Goal: Find specific page/section: Find specific page/section

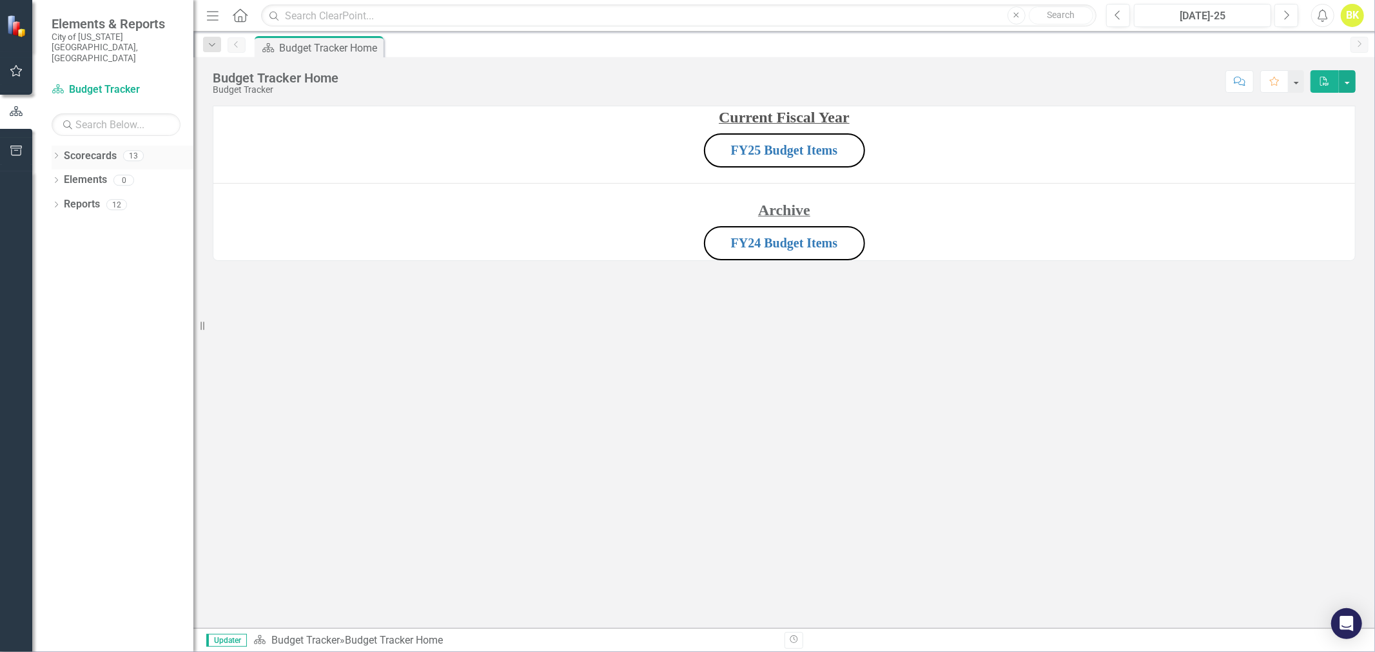
click at [56, 153] on icon "Dropdown" at bounding box center [56, 156] width 9 height 7
click at [68, 175] on div "Dropdown" at bounding box center [64, 180] width 13 height 11
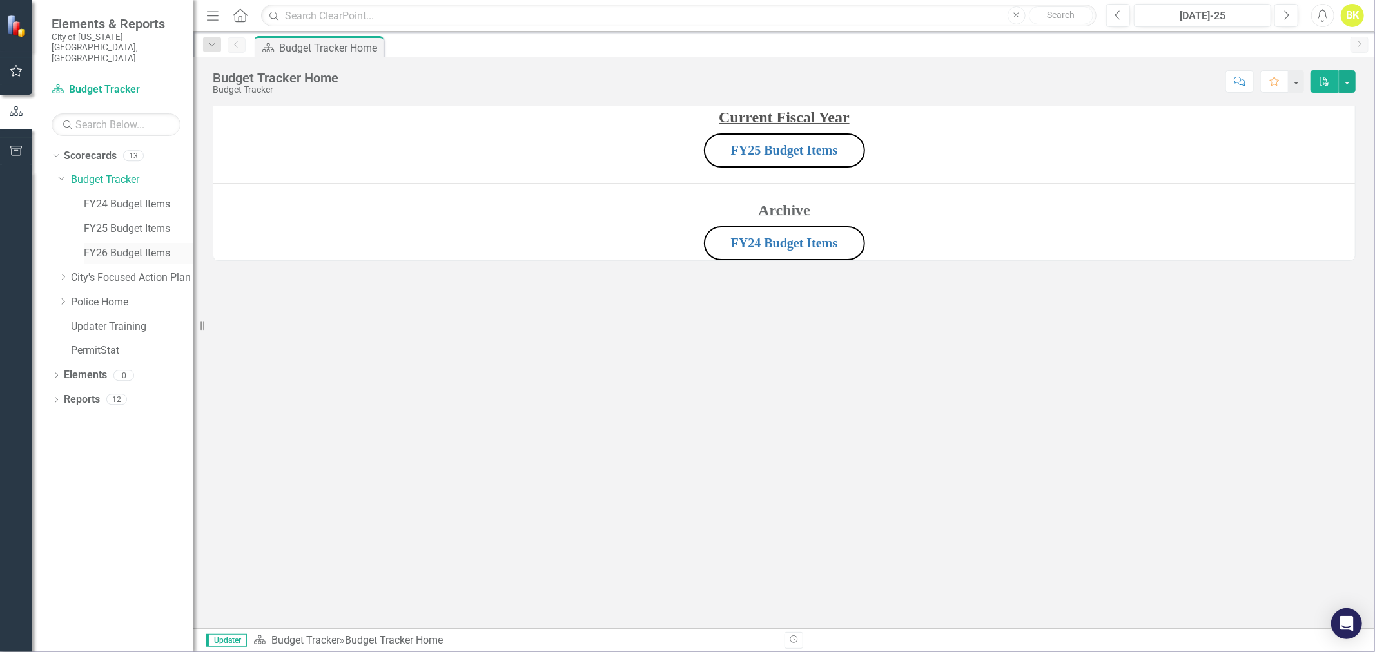
click at [118, 245] on div "FY26 Budget Items" at bounding box center [132, 255] width 122 height 24
click at [119, 246] on link "FY26 Budget Items" at bounding box center [139, 253] width 110 height 15
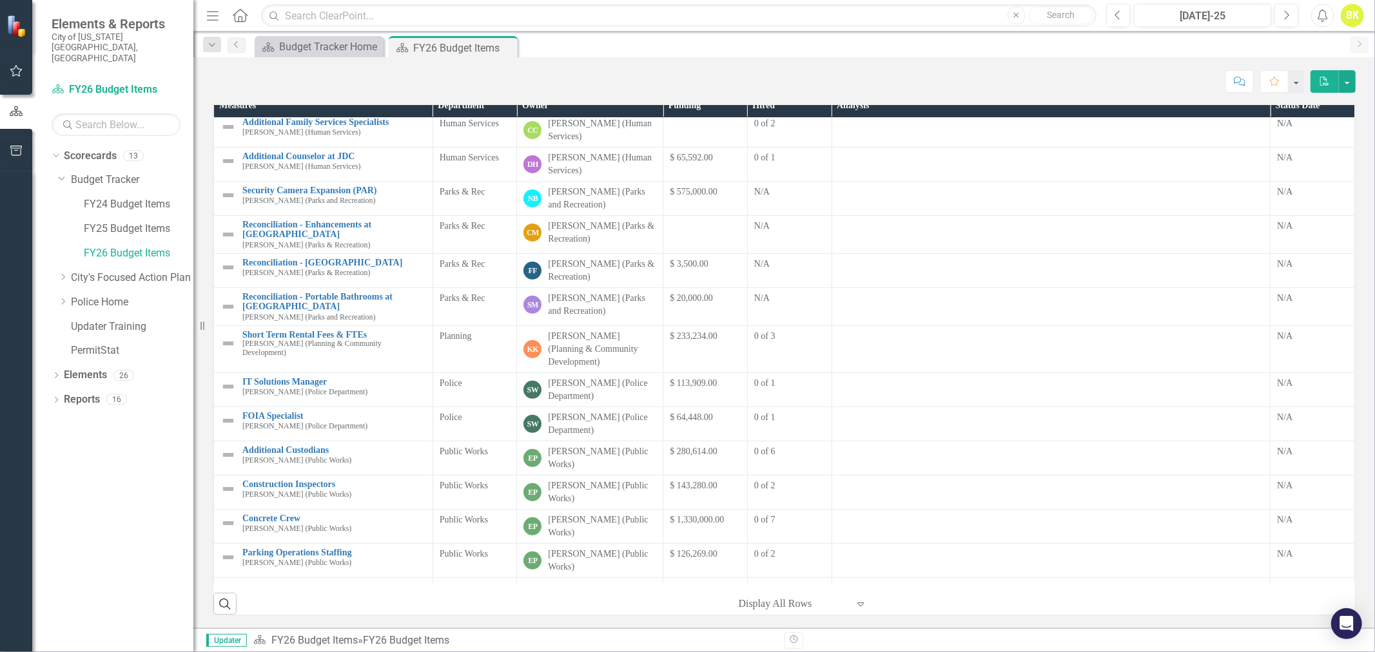
scroll to position [438, 0]
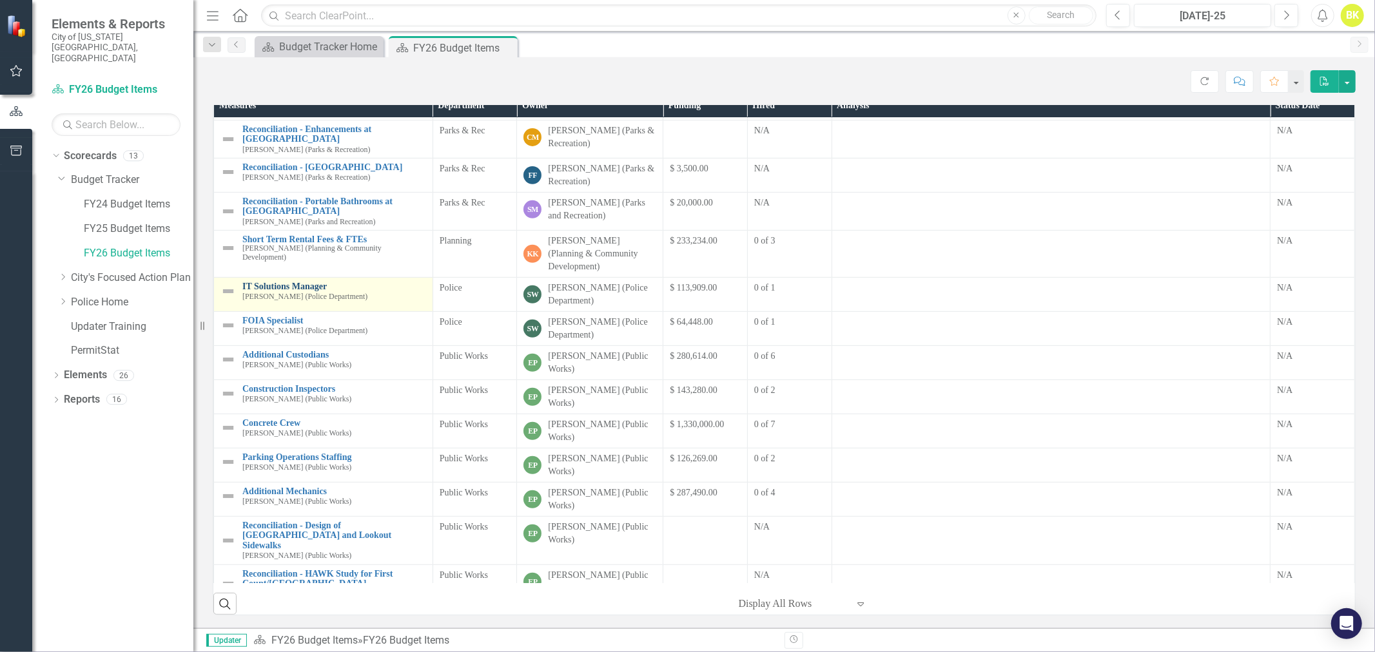
click at [285, 291] on link "IT Solutions Manager" at bounding box center [334, 287] width 184 height 10
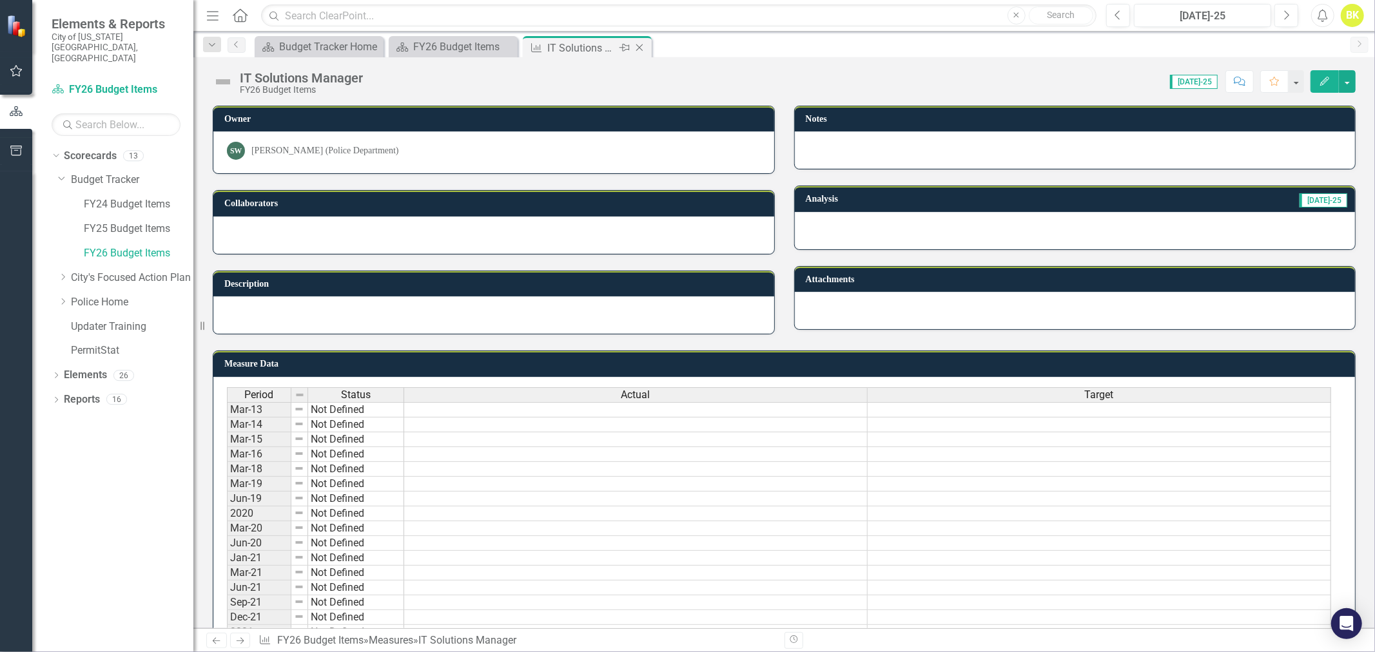
click at [638, 49] on icon "Close" at bounding box center [639, 48] width 13 height 10
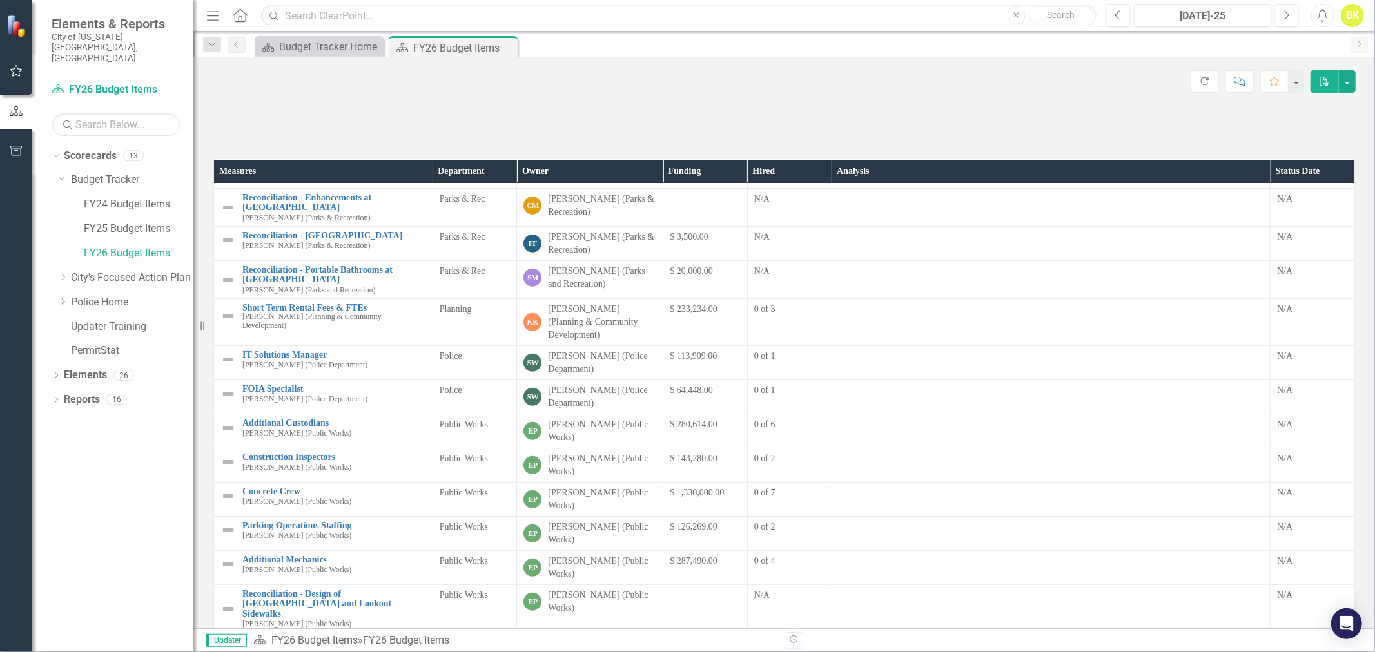
scroll to position [438, 0]
click at [939, 141] on p at bounding box center [784, 131] width 1143 height 17
click at [86, 295] on link "Police Home" at bounding box center [132, 302] width 122 height 15
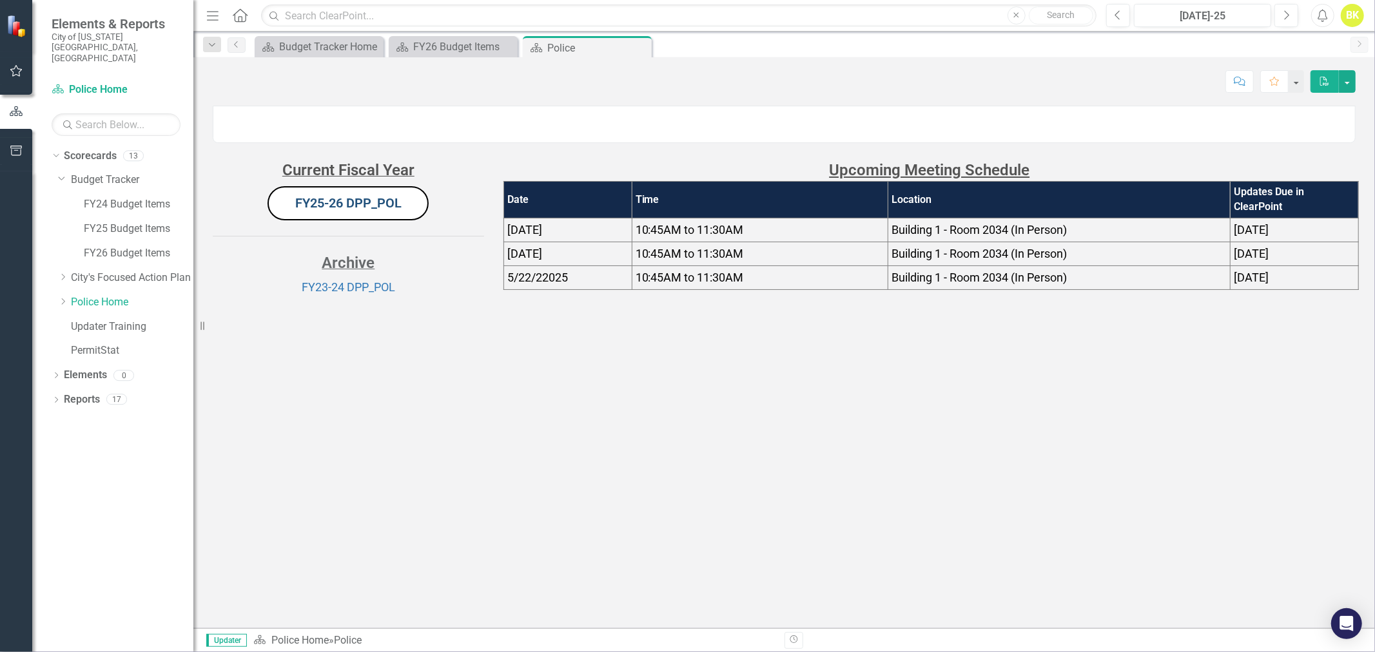
click at [353, 211] on link "FY25-26 DPP_POL" at bounding box center [348, 202] width 106 height 15
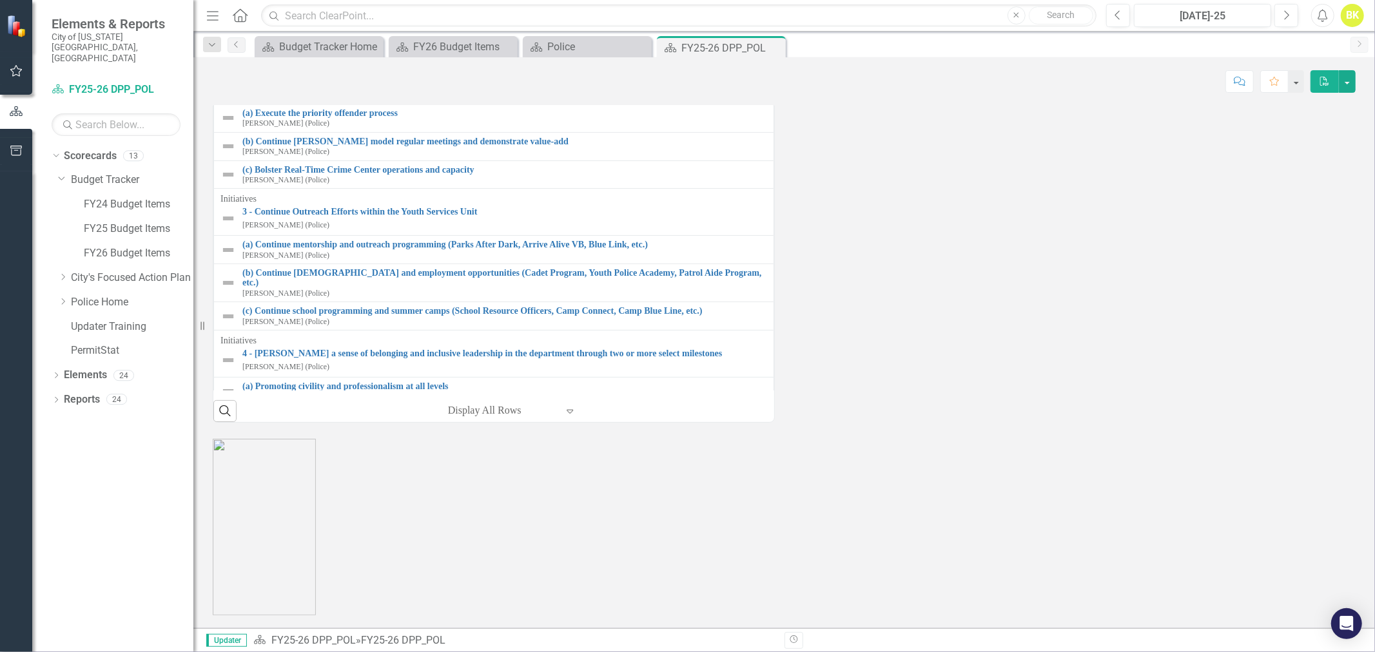
scroll to position [1406, 0]
click at [129, 246] on link "FY26 Budget Items" at bounding box center [139, 253] width 110 height 15
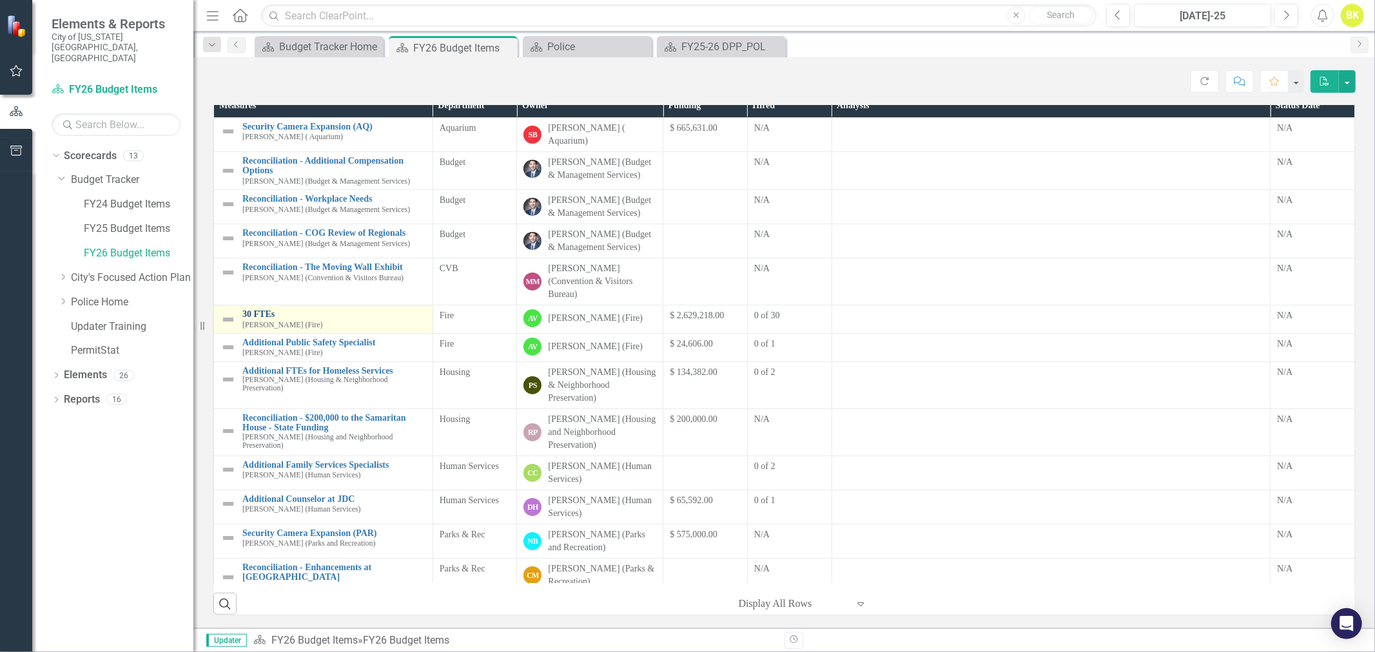
click at [265, 319] on link "30 FTEs" at bounding box center [334, 314] width 184 height 10
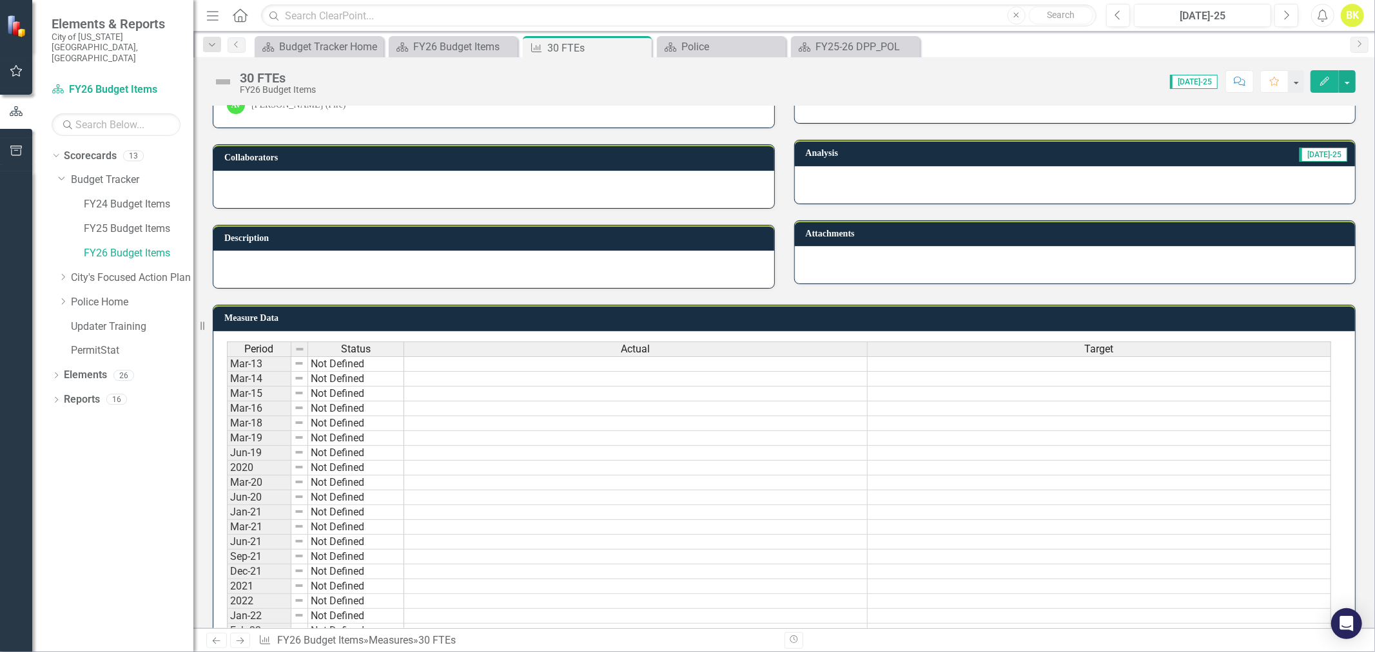
scroll to position [72, 0]
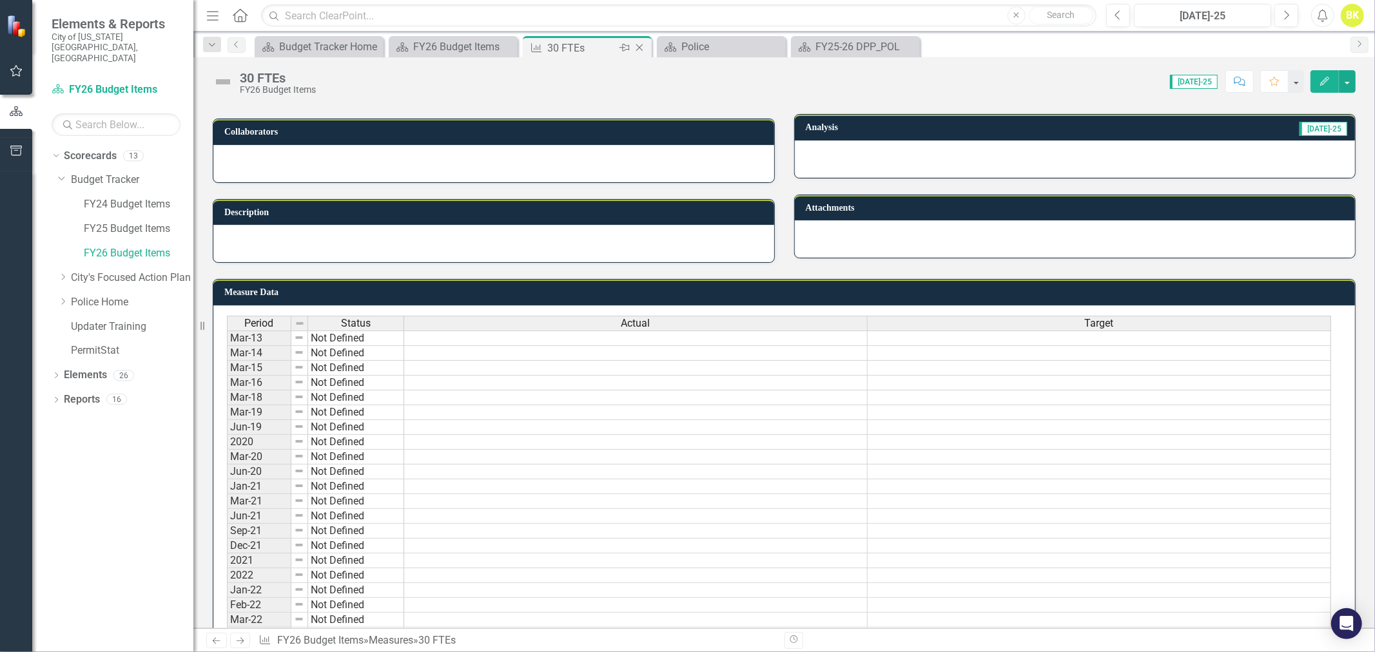
click at [638, 48] on icon at bounding box center [639, 47] width 7 height 7
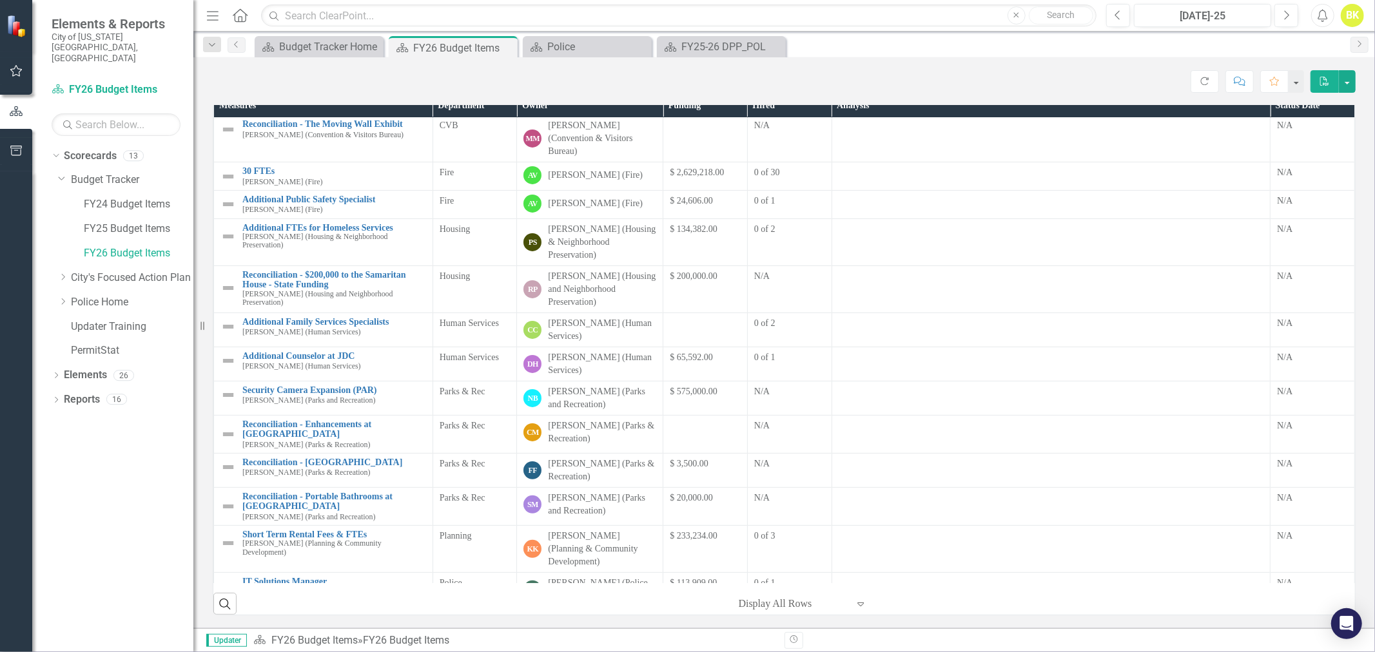
scroll to position [223, 0]
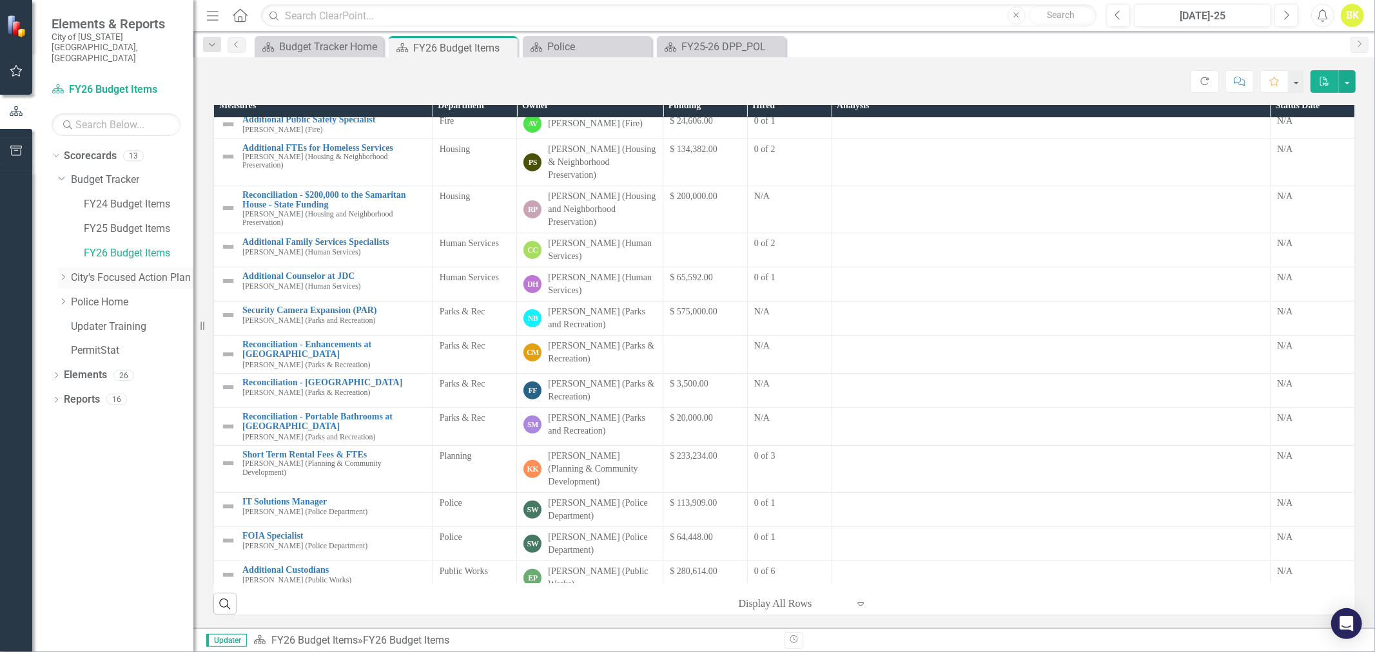
click at [69, 273] on div "Dropdown" at bounding box center [64, 278] width 13 height 11
click at [99, 344] on link "INVIGORATE" at bounding box center [139, 351] width 110 height 15
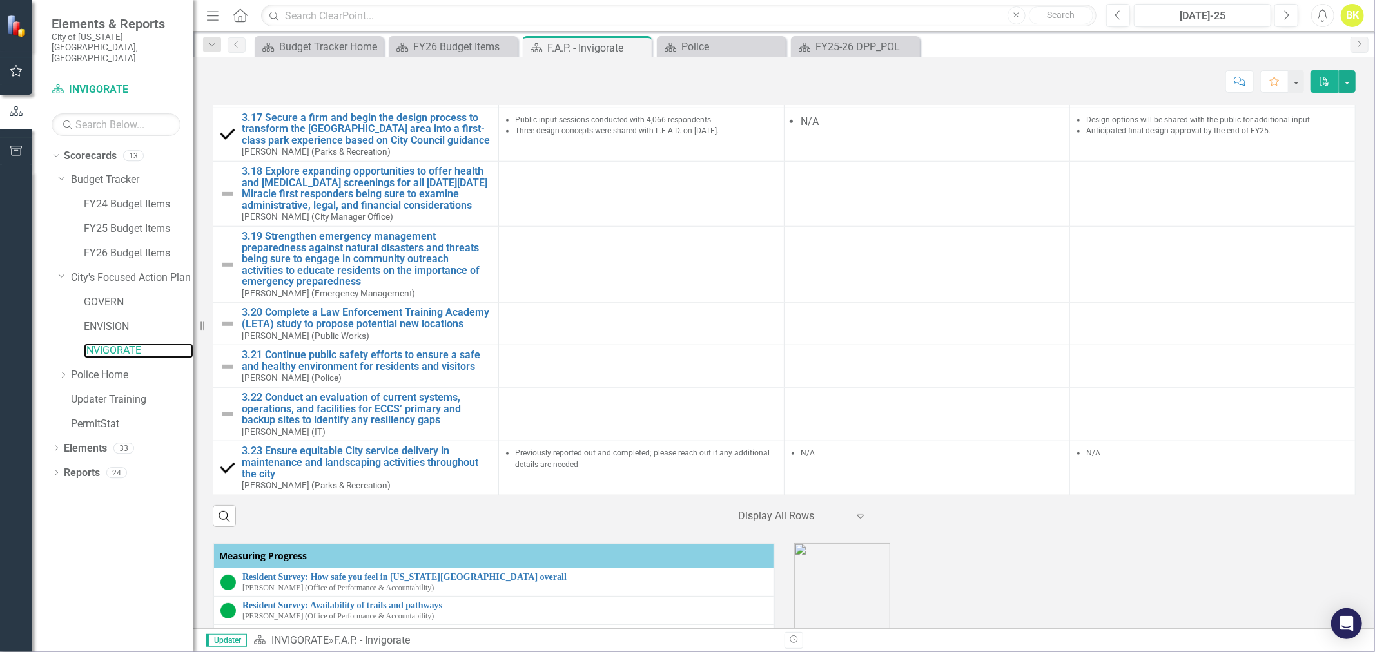
scroll to position [1131, 0]
click at [0, 0] on icon "Close" at bounding box center [0, 0] width 0 height 0
click at [773, 46] on icon "Close" at bounding box center [774, 47] width 13 height 10
click at [641, 48] on icon "Close" at bounding box center [639, 48] width 13 height 10
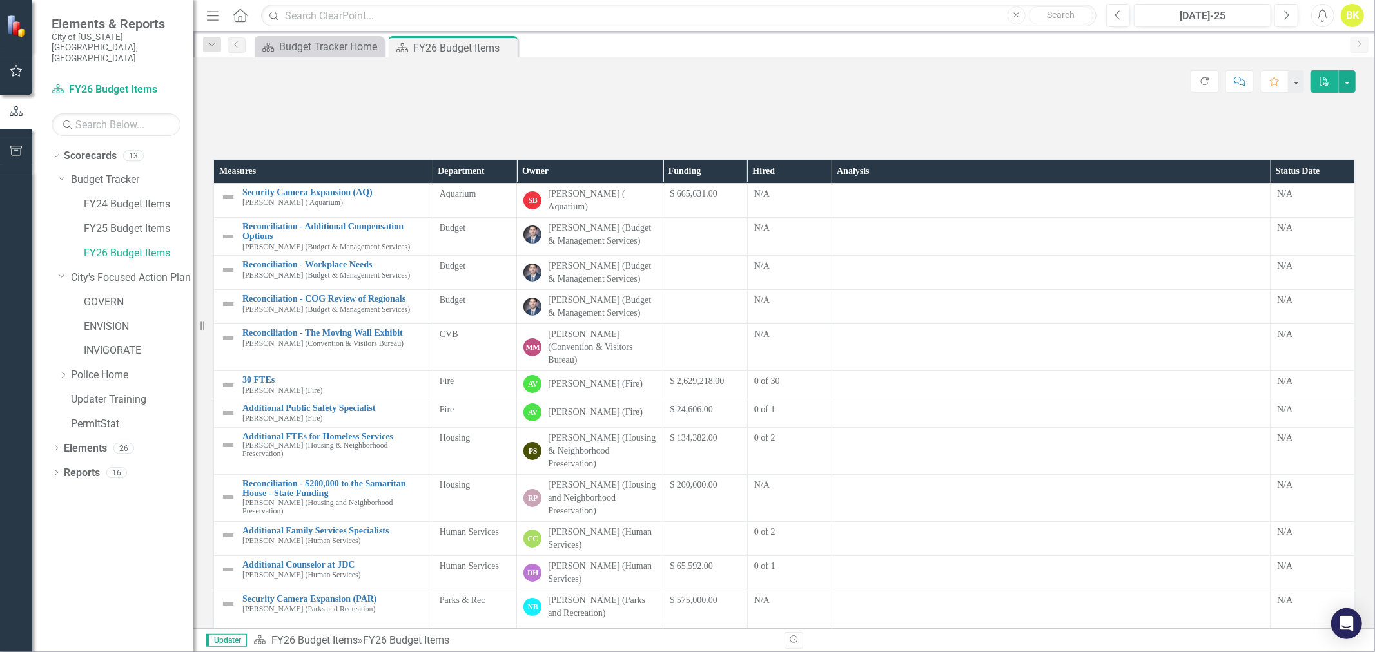
click at [0, 0] on icon at bounding box center [0, 0] width 0 height 0
